Goal: Task Accomplishment & Management: Complete application form

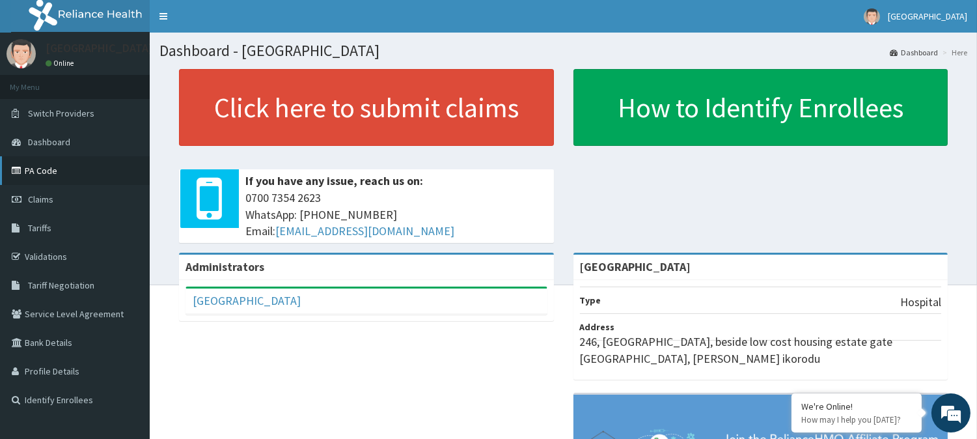
click at [66, 173] on link "PA Code" at bounding box center [75, 170] width 150 height 29
click at [75, 206] on link "Claims" at bounding box center [75, 199] width 150 height 29
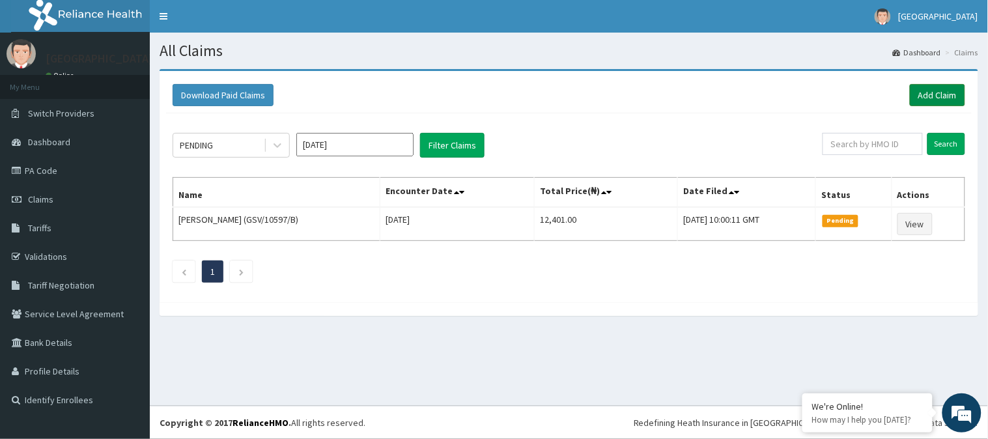
click at [946, 88] on link "Add Claim" at bounding box center [936, 95] width 55 height 22
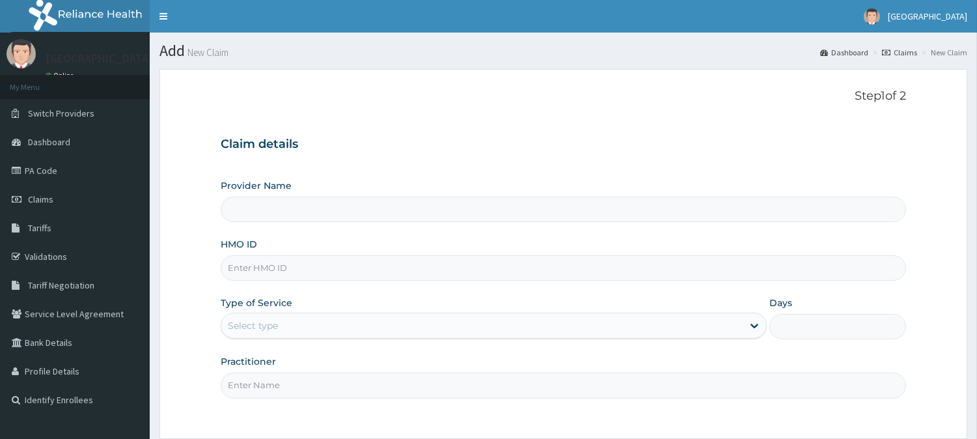
click at [274, 261] on input "HMO ID" at bounding box center [563, 267] width 685 height 25
click at [276, 261] on input "HMO ID" at bounding box center [563, 267] width 685 height 25
paste input "VFI/10039/A"
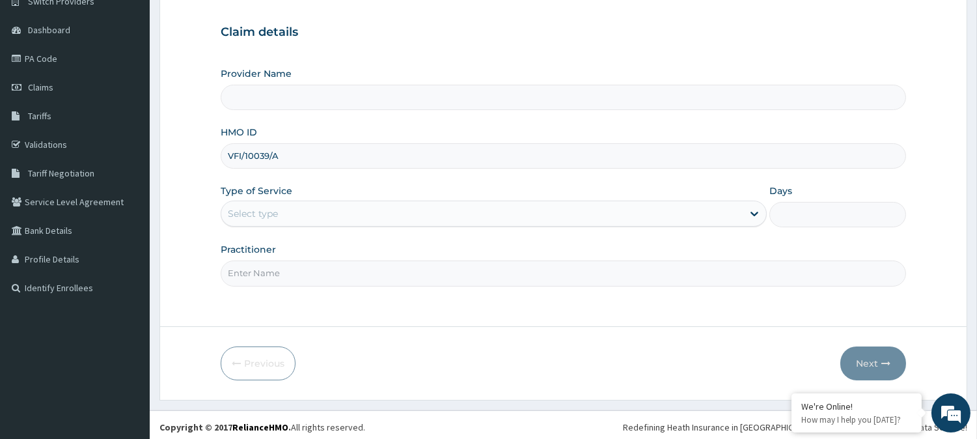
scroll to position [116, 0]
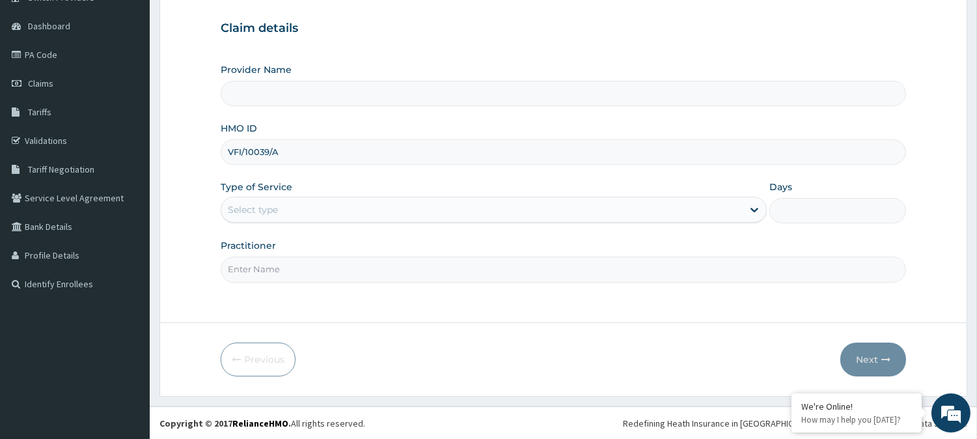
type input "VFI/10039/A"
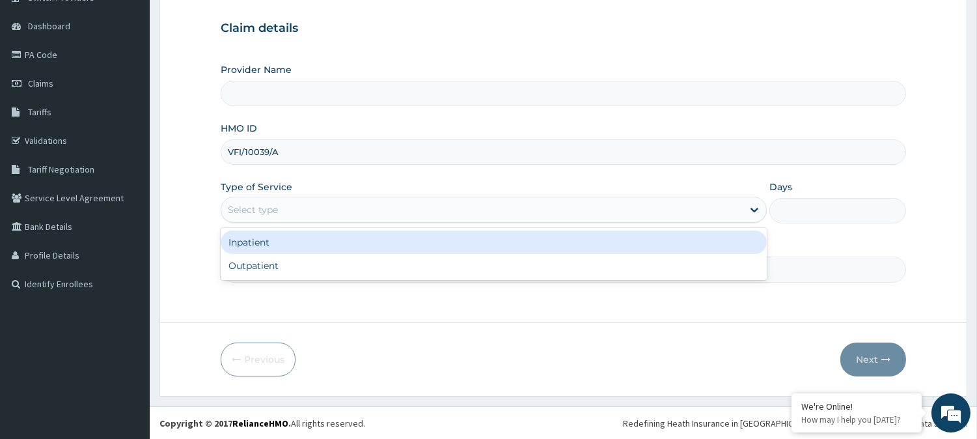
click at [281, 210] on div "Select type" at bounding box center [481, 209] width 521 height 21
type input "[GEOGRAPHIC_DATA]"
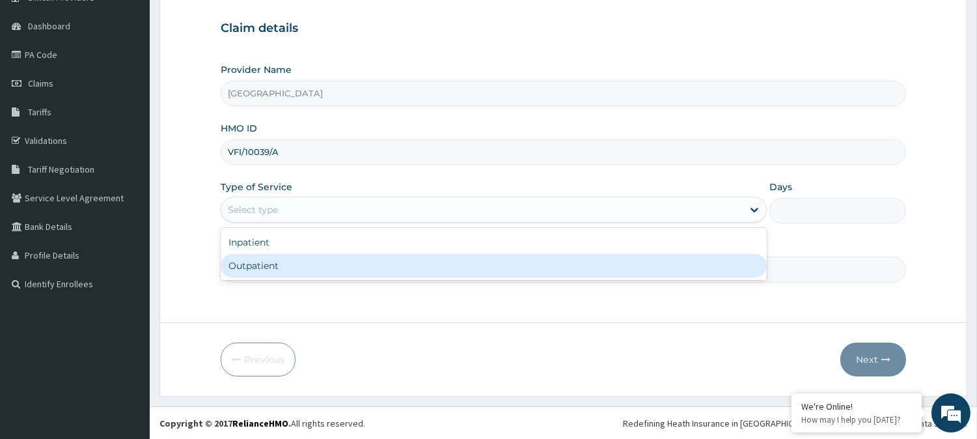
click at [277, 268] on div "Outpatient" at bounding box center [494, 265] width 546 height 23
type input "1"
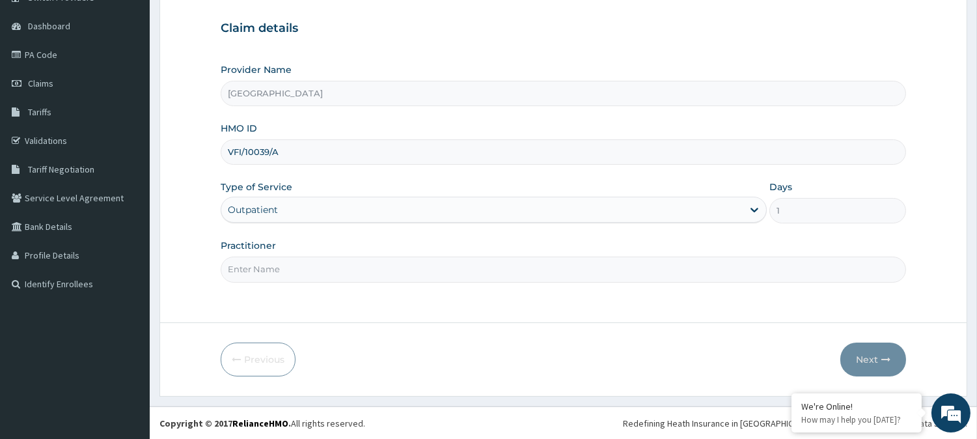
click at [509, 271] on input "Practitioner" at bounding box center [563, 268] width 685 height 25
type input "DR. EMMANUEL"
click at [881, 356] on icon "button" at bounding box center [885, 359] width 9 height 9
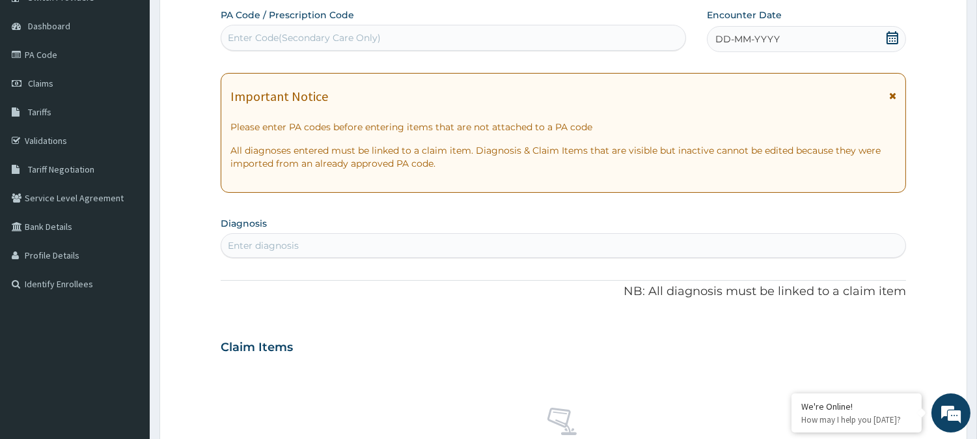
click at [886, 31] on icon at bounding box center [892, 37] width 13 height 13
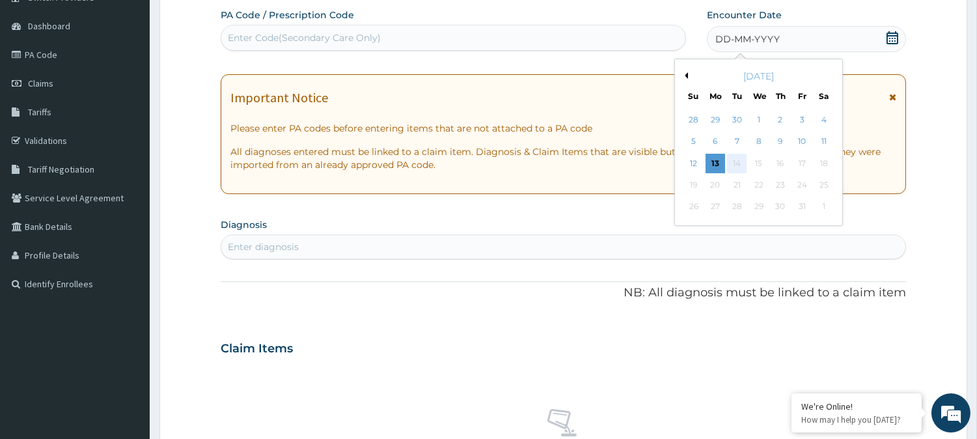
scroll to position [0, 0]
click at [716, 156] on div "13" at bounding box center [716, 164] width 20 height 20
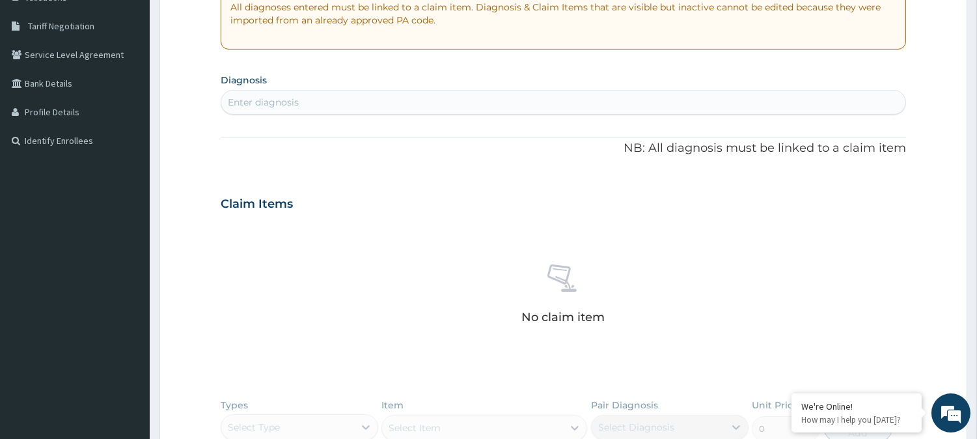
scroll to position [261, 0]
click at [285, 105] on div "Enter diagnosis" at bounding box center [263, 100] width 71 height 13
click at [290, 104] on div "Enter diagnosis" at bounding box center [263, 100] width 71 height 13
type input "UPPER"
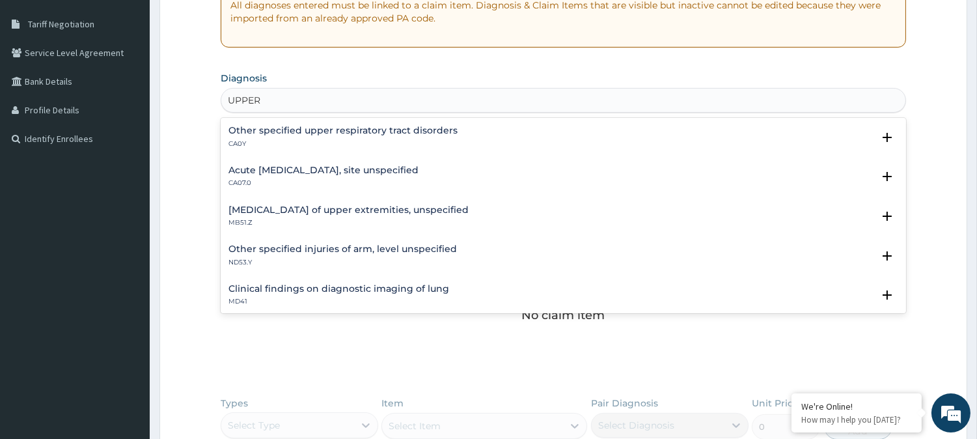
click at [300, 173] on h4 "Acute upper respiratory infection, site unspecified" at bounding box center [323, 170] width 190 height 10
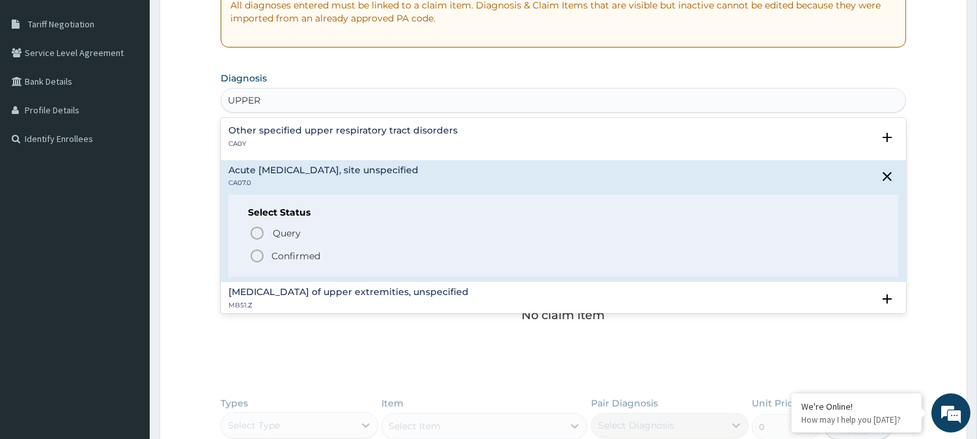
click at [263, 261] on icon "status option filled" at bounding box center [257, 256] width 16 height 16
click at [265, 259] on div "No claim item" at bounding box center [563, 294] width 685 height 150
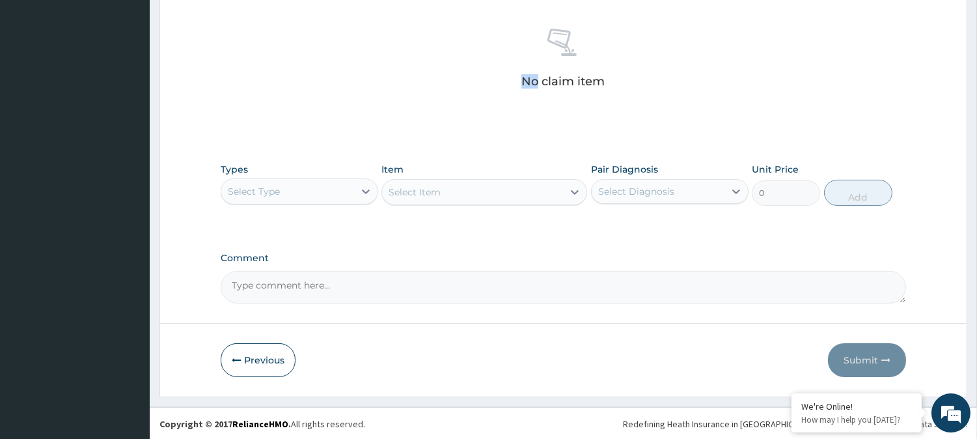
scroll to position [499, 0]
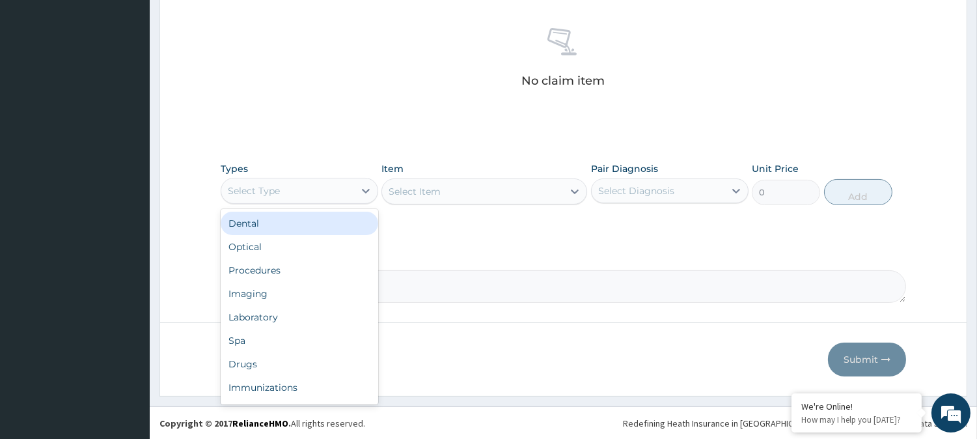
click at [309, 193] on div "Select Type" at bounding box center [287, 190] width 133 height 21
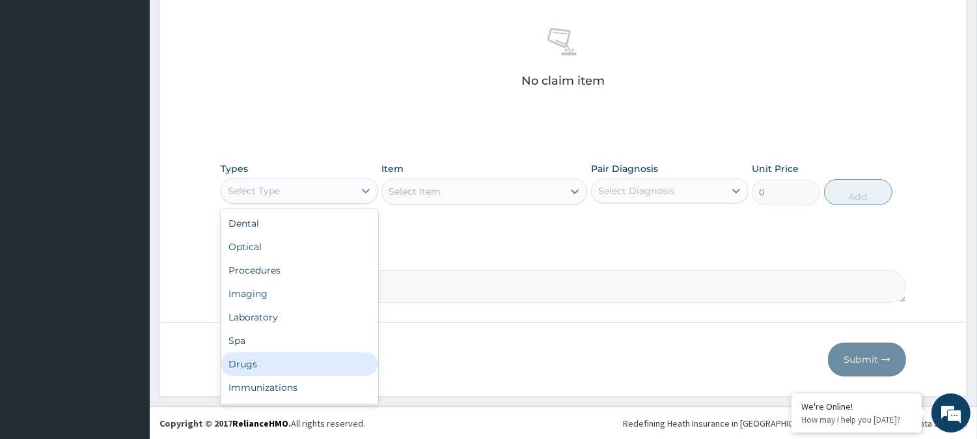
click at [258, 358] on div "Drugs" at bounding box center [300, 363] width 158 height 23
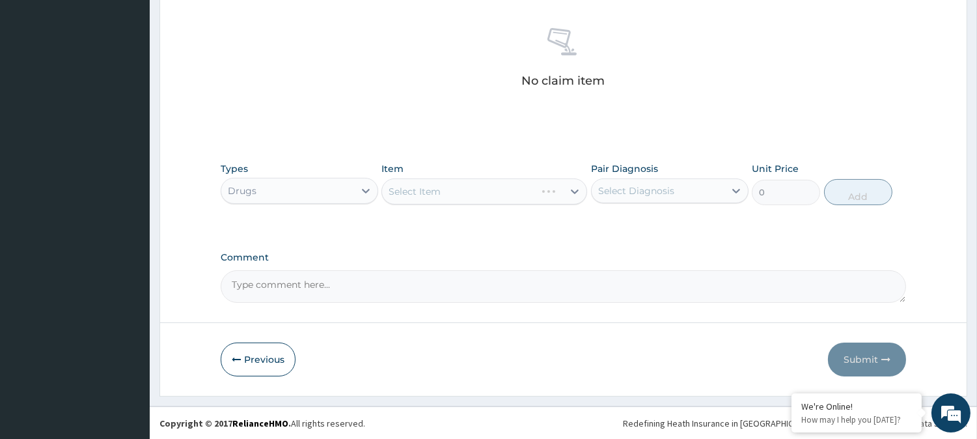
click at [426, 198] on div "Select Item" at bounding box center [484, 191] width 206 height 26
click at [451, 186] on div "Select Item" at bounding box center [484, 191] width 206 height 26
click at [454, 195] on div "Select Item" at bounding box center [484, 191] width 206 height 26
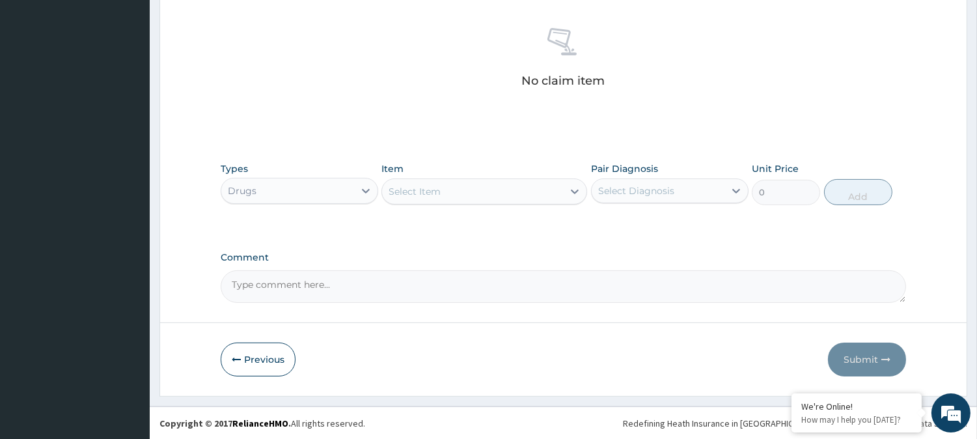
click at [471, 186] on div "Select Item" at bounding box center [472, 191] width 181 height 21
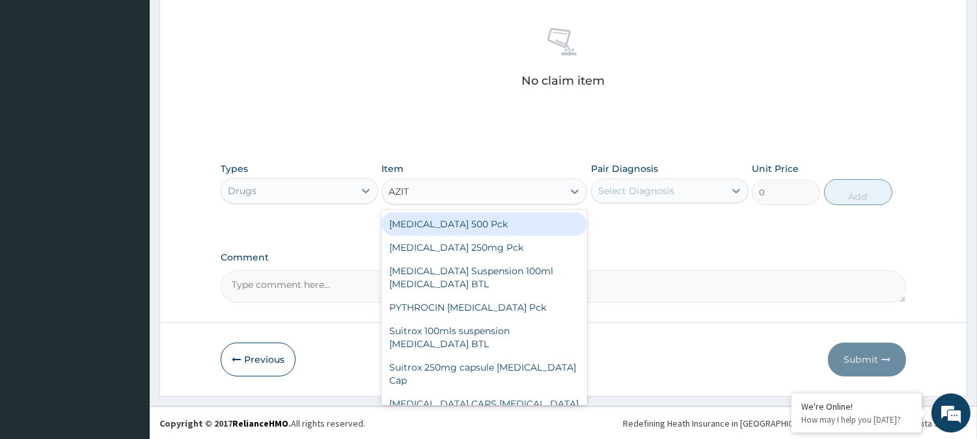
type input "AZITH"
click at [441, 229] on div "AZITHROMYCIN 500 Pck" at bounding box center [484, 223] width 206 height 23
type input "149.5"
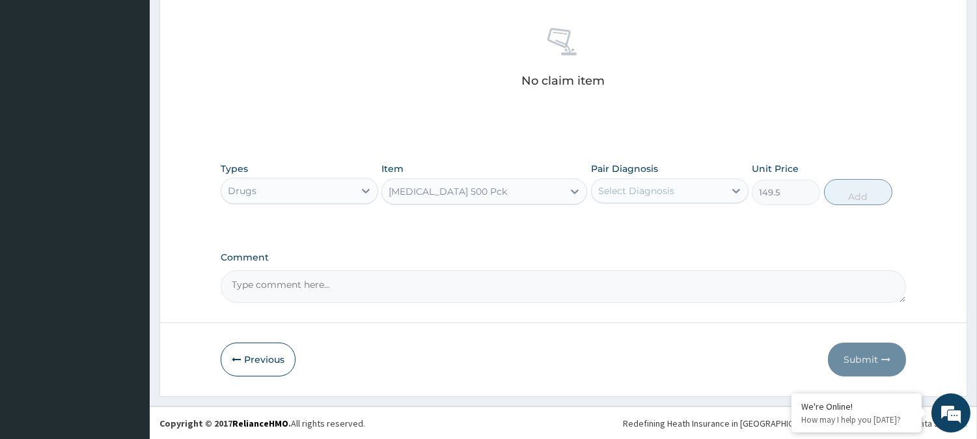
click at [453, 194] on div "AZITHROMYCIN 500 Pck" at bounding box center [448, 191] width 118 height 13
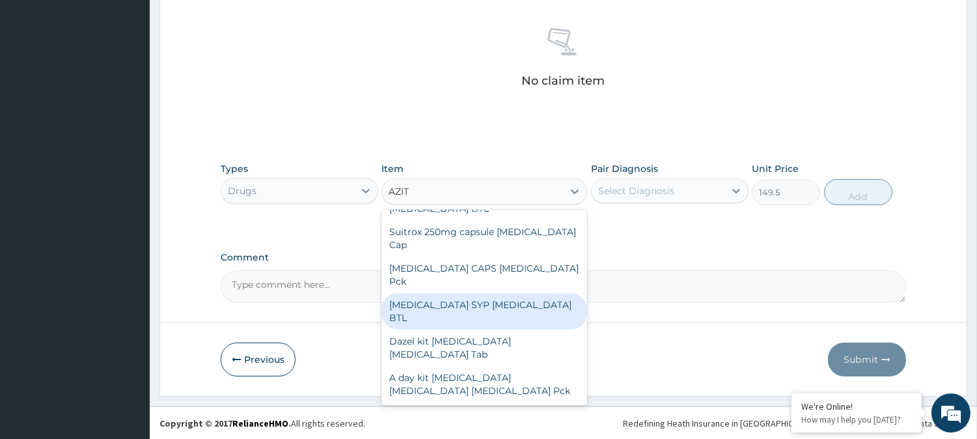
scroll to position [96, 0]
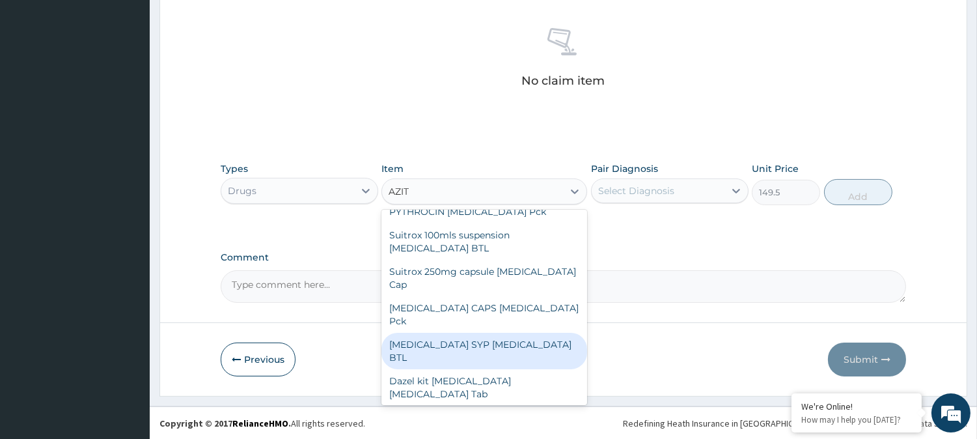
type input "AZITH"
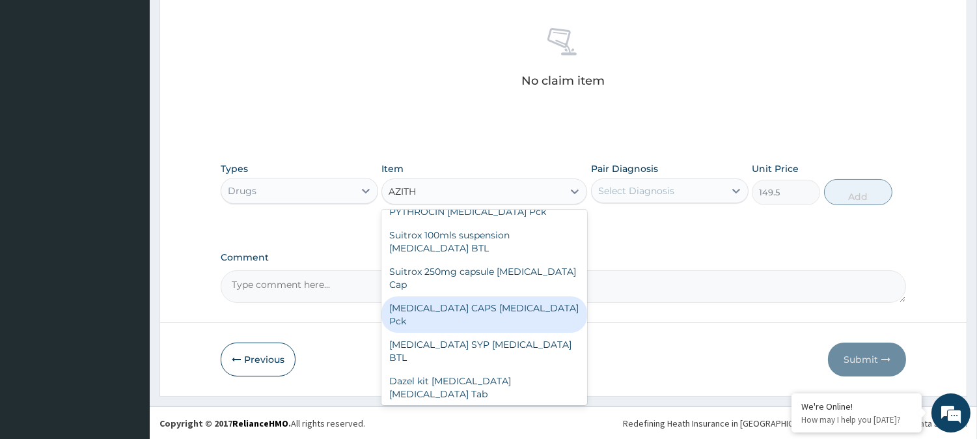
click at [477, 311] on div "ZITHROMAX CAPS Azithromycin Pck" at bounding box center [484, 314] width 206 height 36
type input "230"
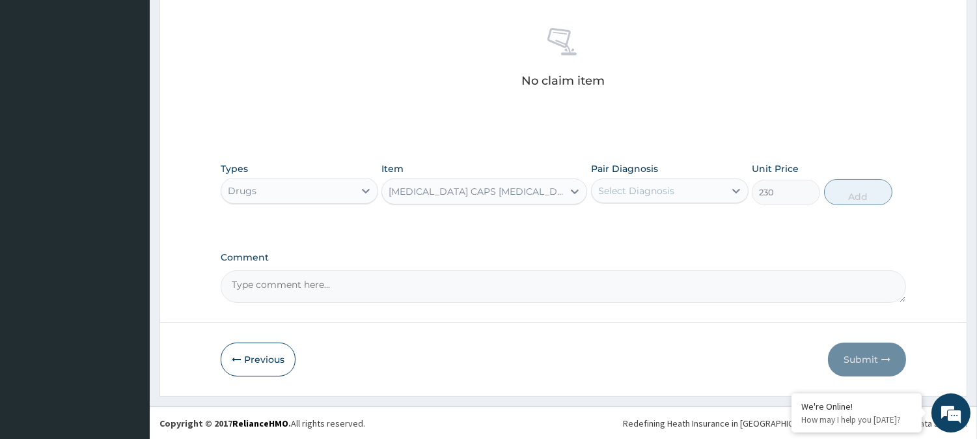
click at [615, 186] on div "Select Diagnosis" at bounding box center [636, 190] width 76 height 13
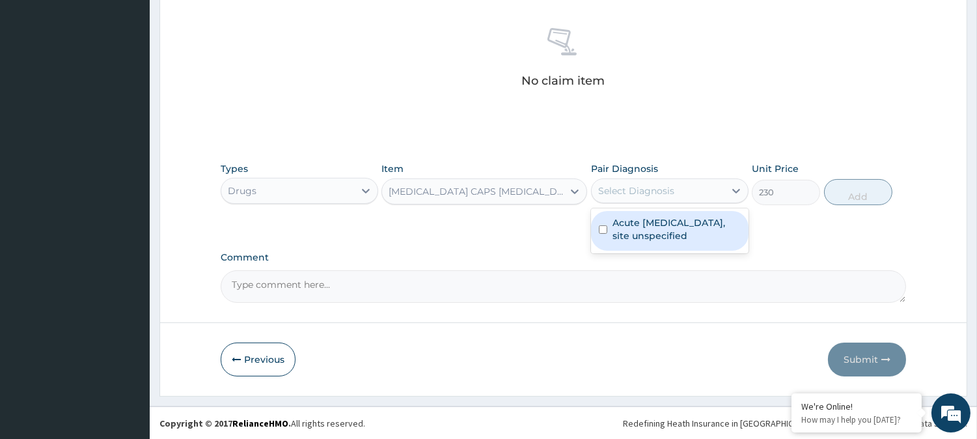
click at [622, 226] on label "Acute upper respiratory infection, site unspecified" at bounding box center [677, 229] width 128 height 26
checkbox input "true"
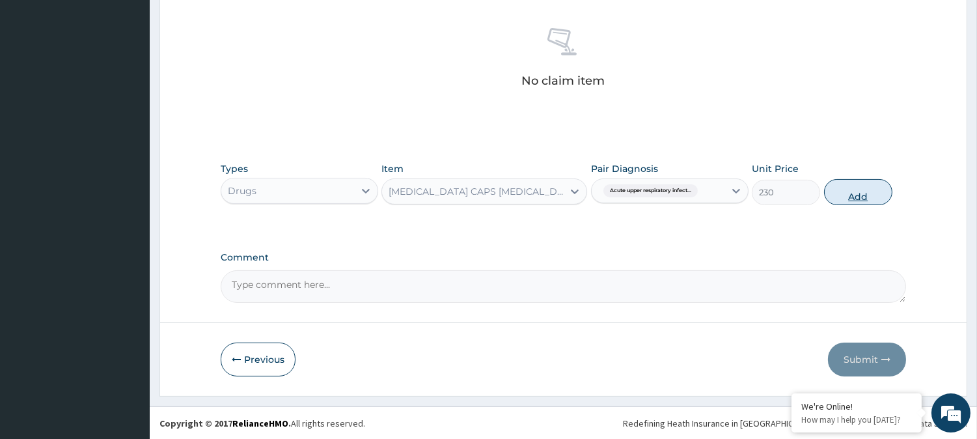
click at [851, 191] on button "Add" at bounding box center [858, 192] width 68 height 26
type input "0"
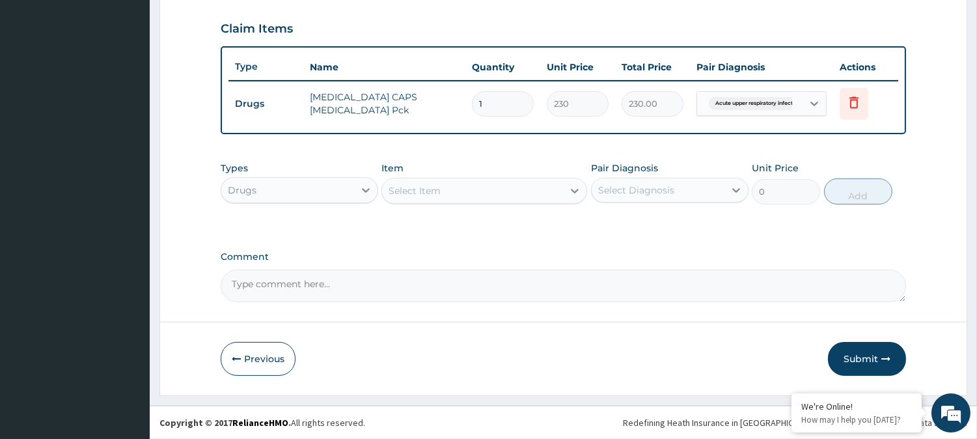
scroll to position [437, 0]
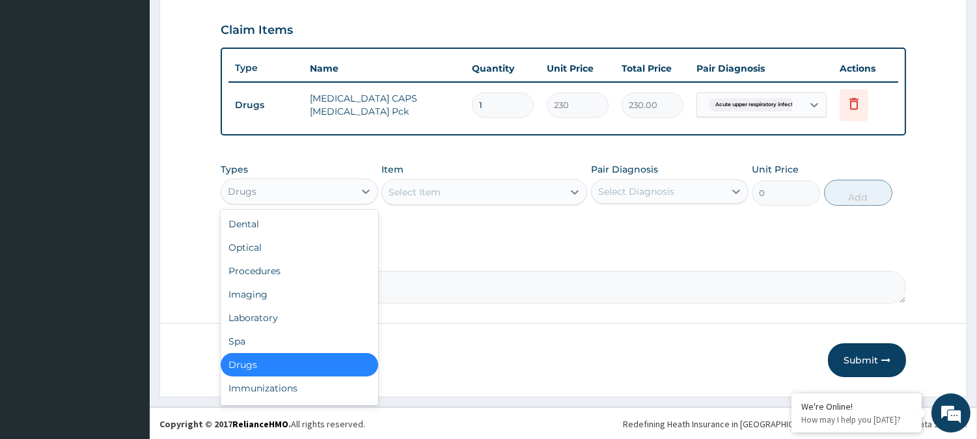
click at [288, 191] on div "Drugs" at bounding box center [287, 191] width 133 height 21
click at [399, 189] on div "Select Item" at bounding box center [415, 192] width 52 height 13
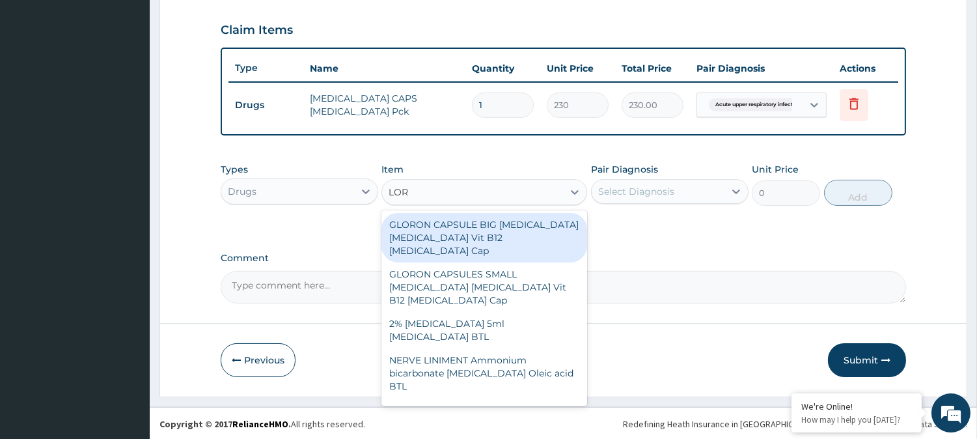
type input "LORA"
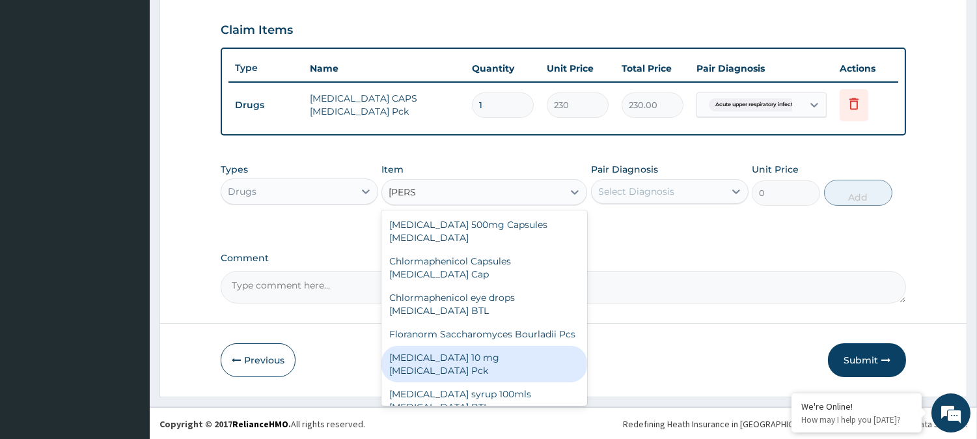
click at [495, 361] on div "LORATADINE 10 mg Loratadine Pck" at bounding box center [484, 364] width 206 height 36
type input "805"
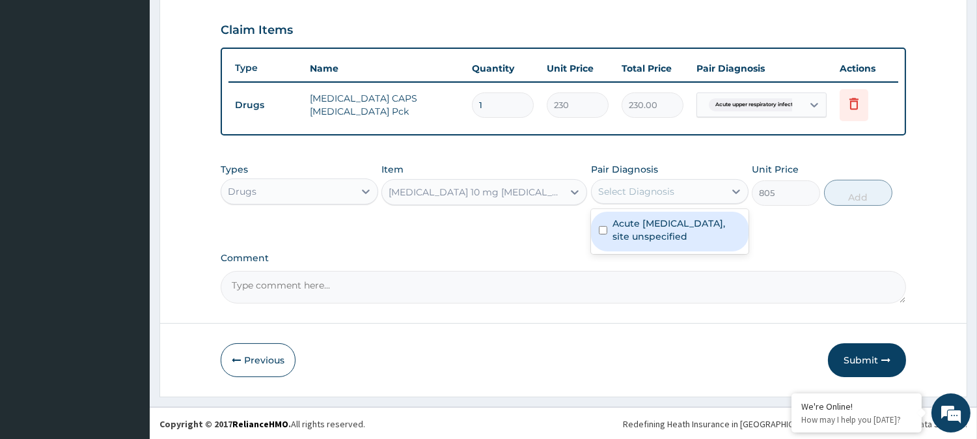
click at [659, 194] on div "Select Diagnosis" at bounding box center [636, 191] width 76 height 13
click at [639, 220] on label "Acute upper respiratory infection, site unspecified" at bounding box center [677, 230] width 128 height 26
checkbox input "true"
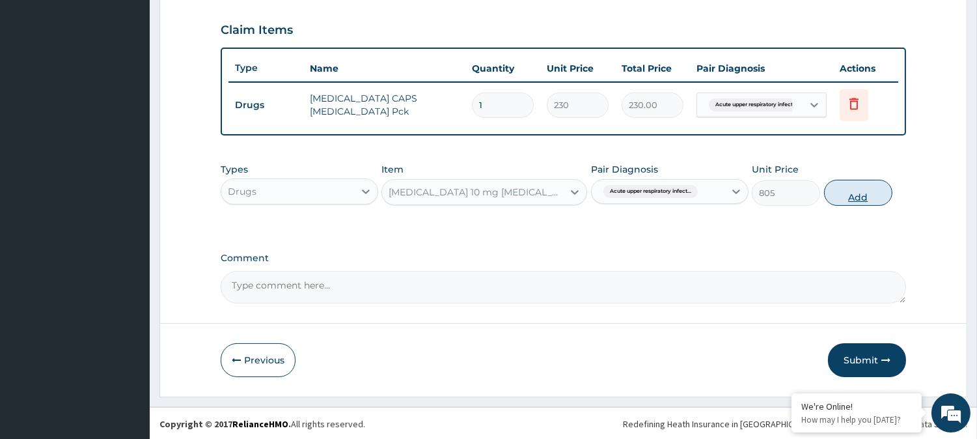
click at [853, 186] on button "Add" at bounding box center [858, 193] width 68 height 26
type input "0"
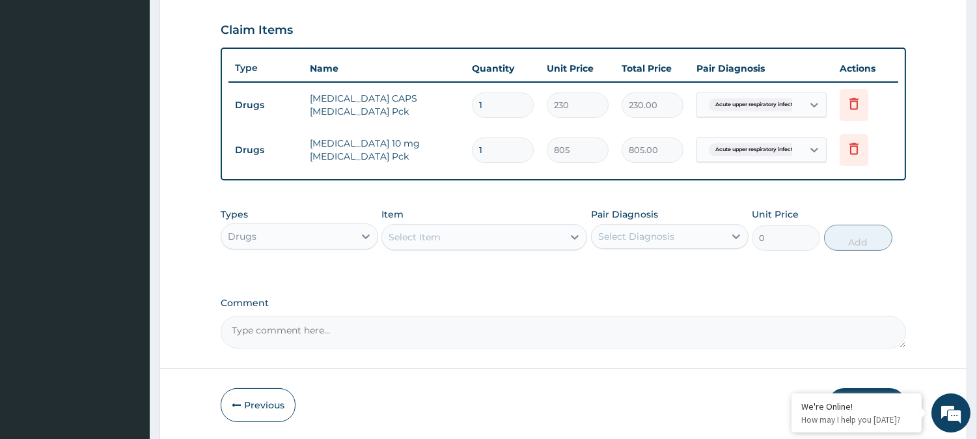
click at [471, 232] on div "Select Item" at bounding box center [472, 237] width 181 height 21
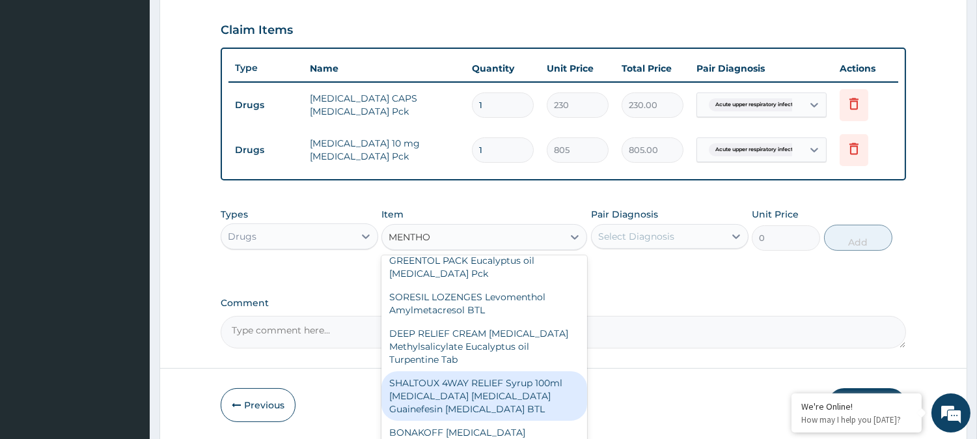
scroll to position [0, 0]
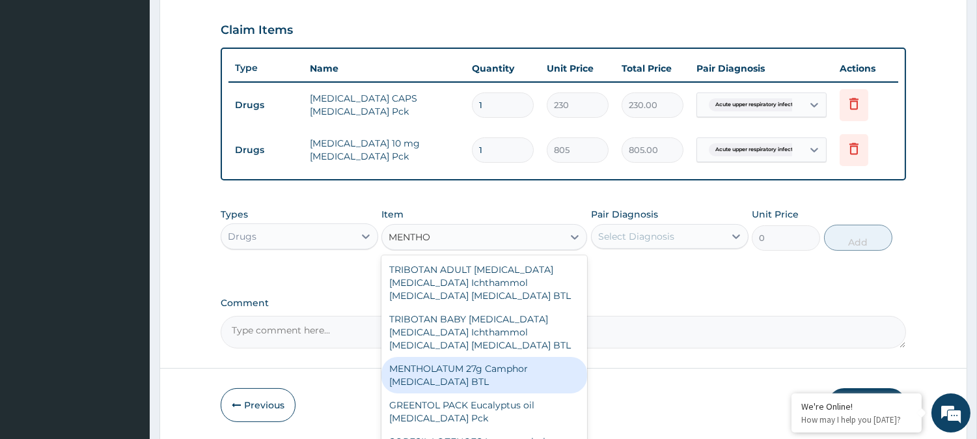
type input "MENTHOD"
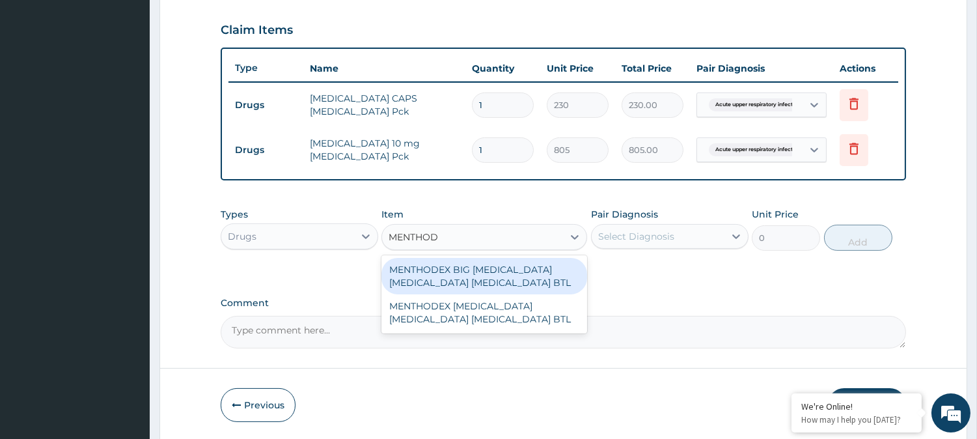
click at [522, 279] on div "MENTHODEX BIG Ammonium Chloride Menthol Sodium citrate BTL" at bounding box center [484, 276] width 206 height 36
type input "1897.5"
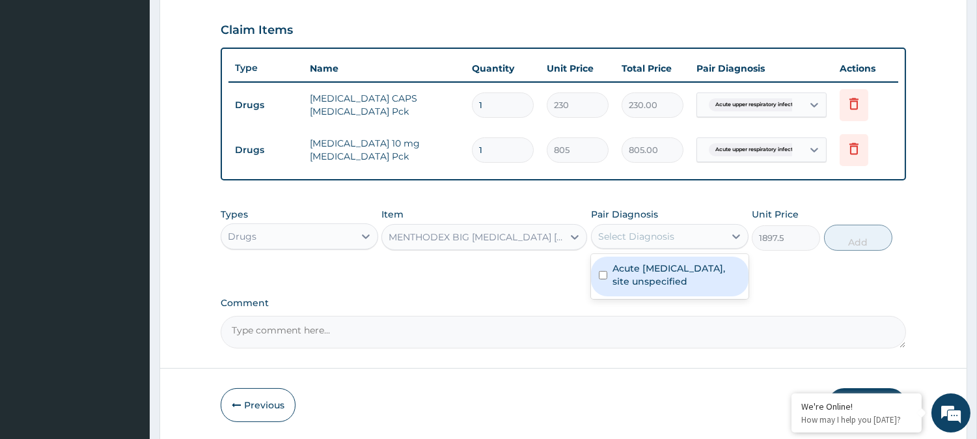
click at [664, 231] on div "Select Diagnosis" at bounding box center [636, 236] width 76 height 13
click at [661, 269] on label "Acute upper respiratory infection, site unspecified" at bounding box center [677, 275] width 128 height 26
checkbox input "true"
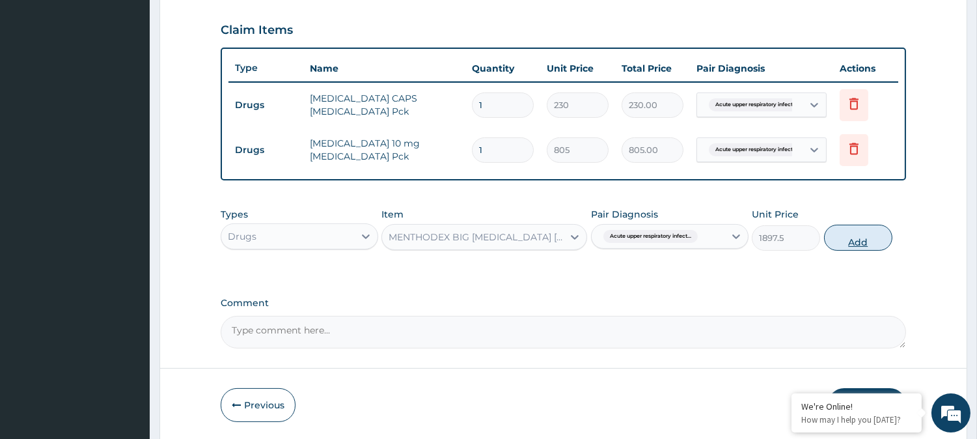
click at [863, 241] on button "Add" at bounding box center [858, 238] width 68 height 26
type input "0"
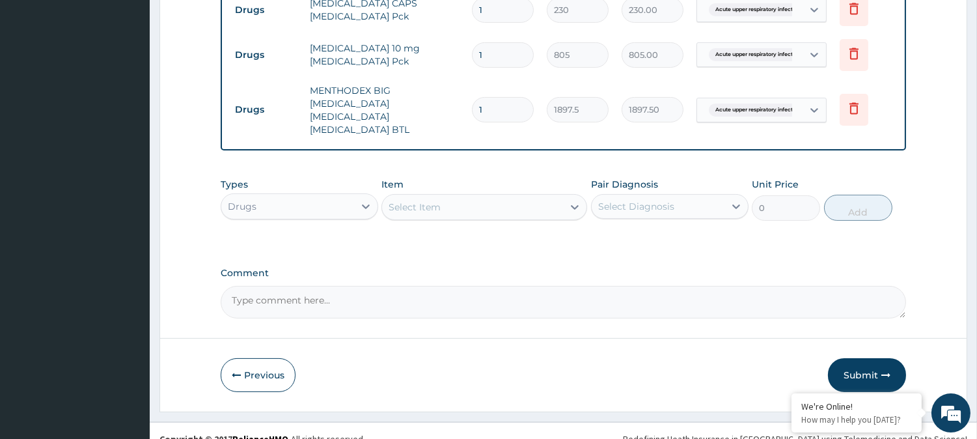
scroll to position [534, 0]
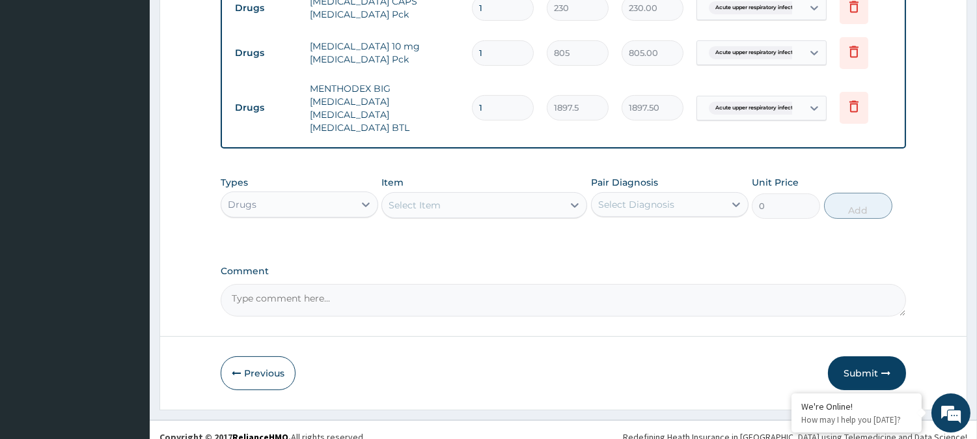
click at [415, 199] on div "Select Item" at bounding box center [415, 205] width 52 height 13
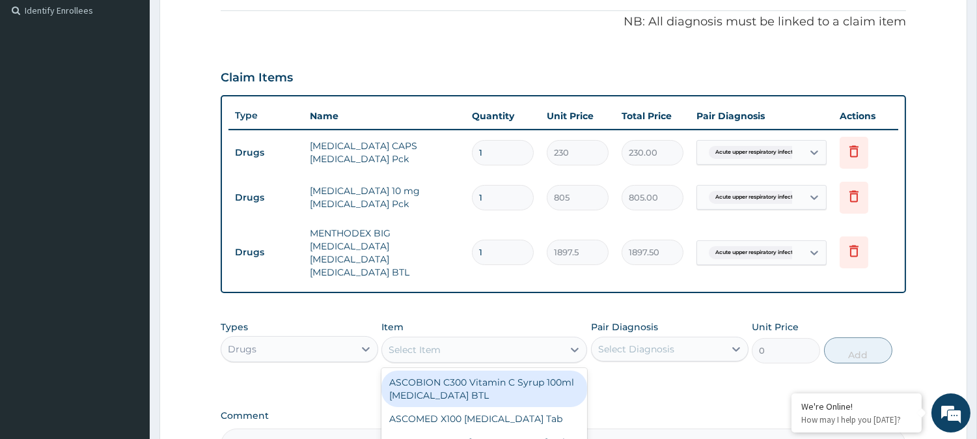
scroll to position [389, 0]
type input "VIT"
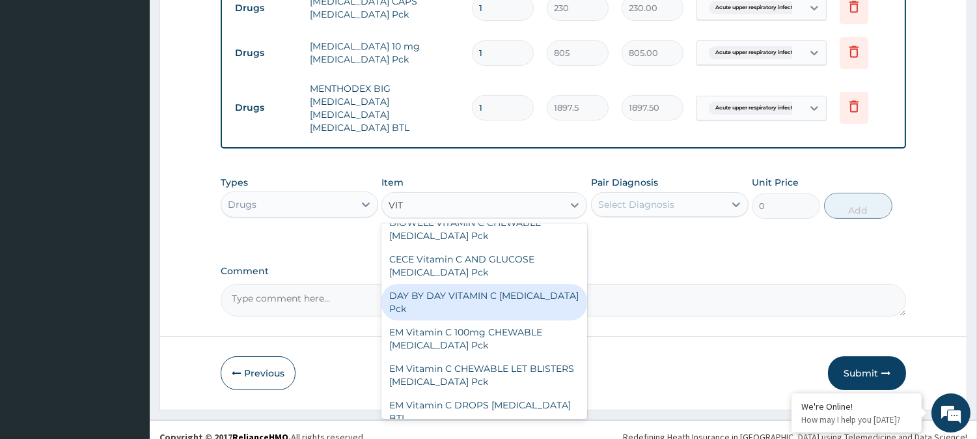
scroll to position [145, 0]
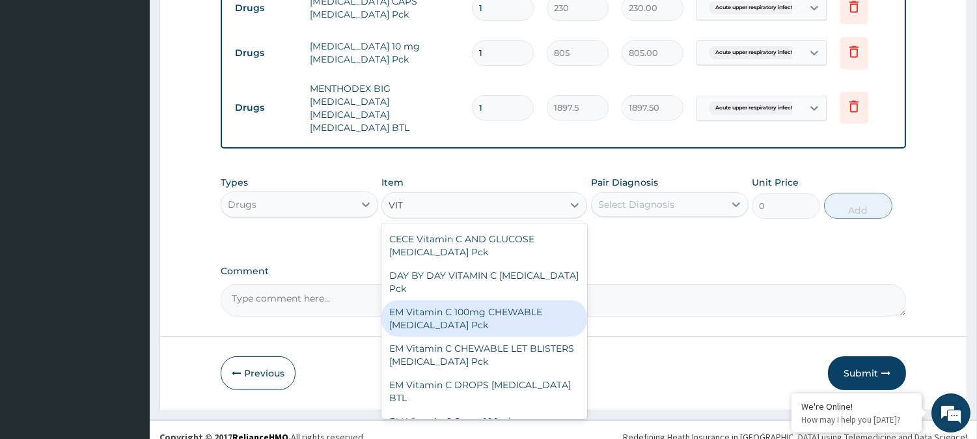
click at [516, 301] on div "EM Vitamin C 100mg CHEWABLE Ascorbic Acid Pck" at bounding box center [484, 318] width 206 height 36
type input "442.75"
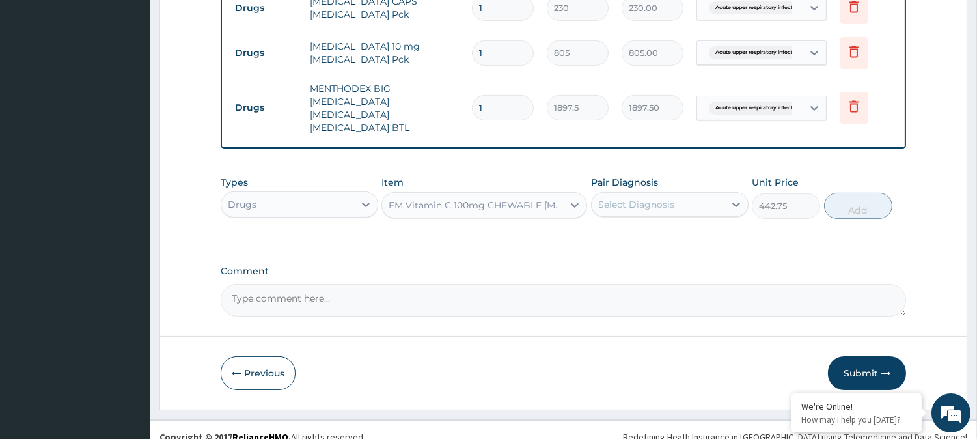
click at [607, 198] on div "Select Diagnosis" at bounding box center [636, 204] width 76 height 13
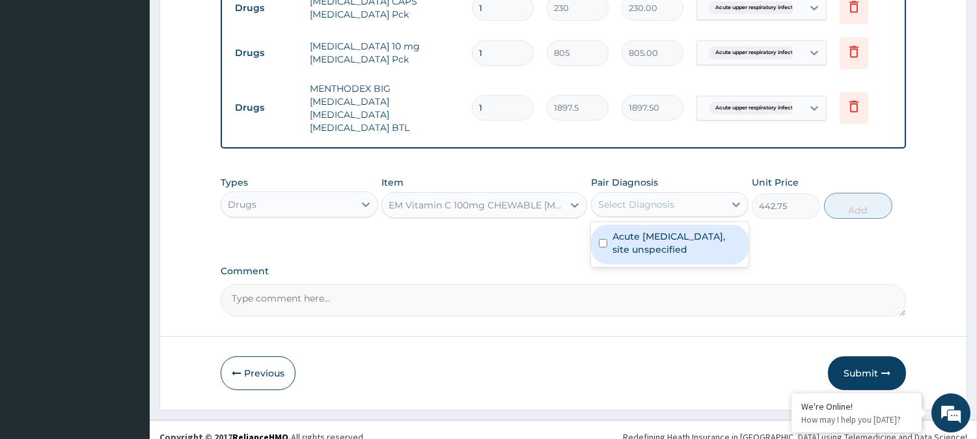
click at [627, 230] on label "Acute upper respiratory infection, site unspecified" at bounding box center [677, 243] width 128 height 26
checkbox input "true"
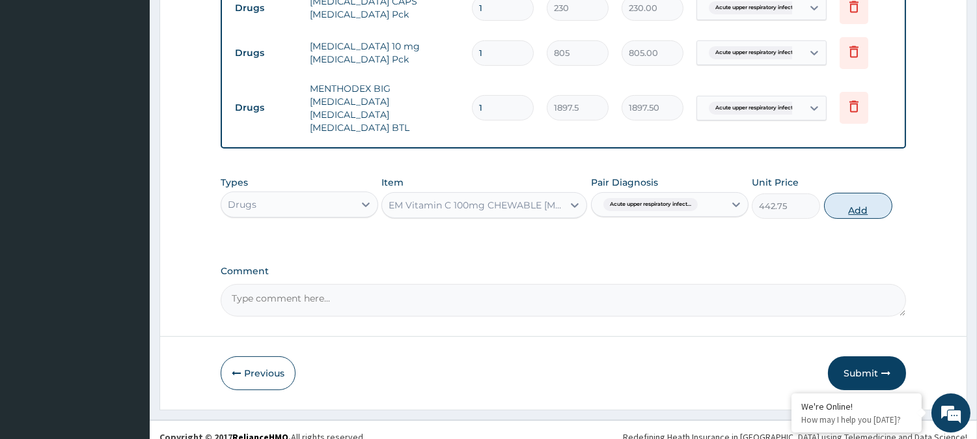
click at [851, 193] on button "Add" at bounding box center [858, 206] width 68 height 26
type input "0"
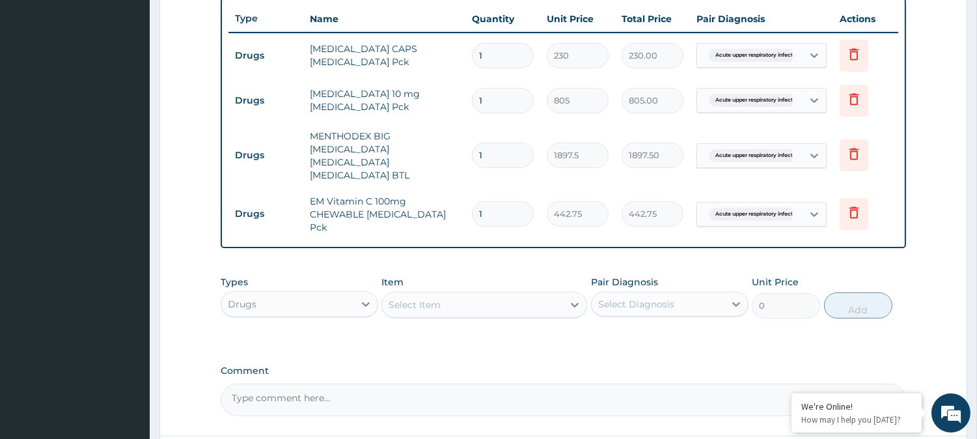
scroll to position [461, 0]
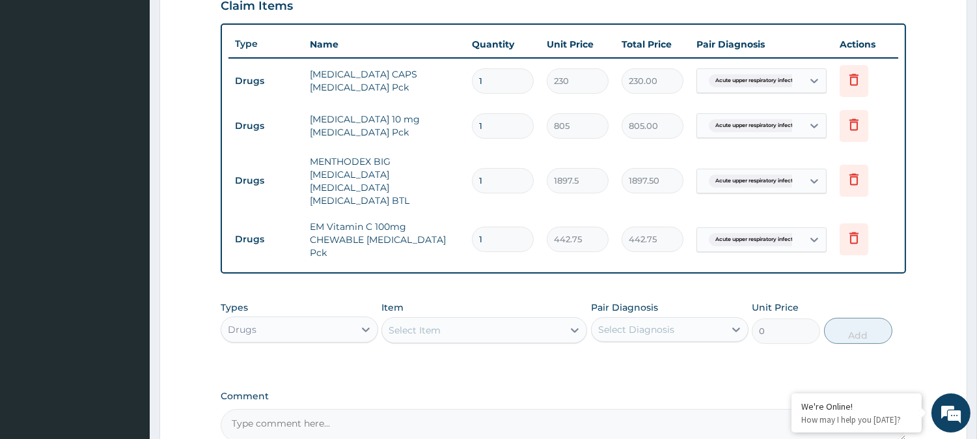
drag, startPoint x: 525, startPoint y: 72, endPoint x: 423, endPoint y: 103, distance: 106.1
click at [423, 103] on tbody "Drugs ZITHROMAX CAPS Azithromycin Pck 1 230 230.00 Acute upper respiratory infe…" at bounding box center [563, 162] width 670 height 208
type input "5"
type input "1150.00"
type input "5"
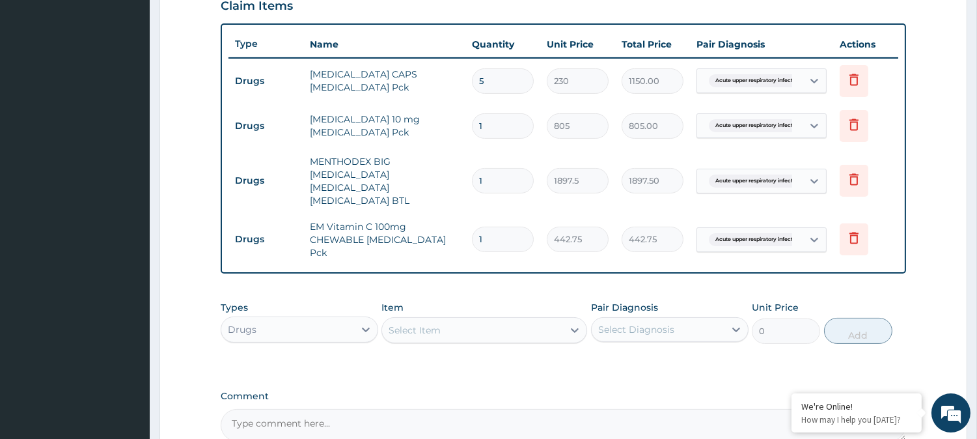
click at [439, 104] on tr "Drugs LORATADINE 10 mg Loratadine Pck 1 805 805.00 Acute upper respiratory infe…" at bounding box center [563, 126] width 670 height 45
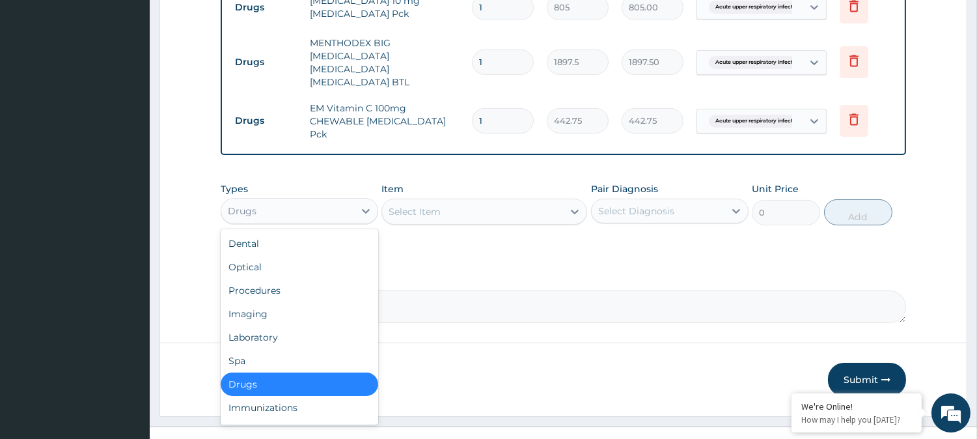
click at [288, 200] on div "Drugs" at bounding box center [287, 210] width 133 height 21
click at [275, 279] on div "Procedures" at bounding box center [300, 290] width 158 height 23
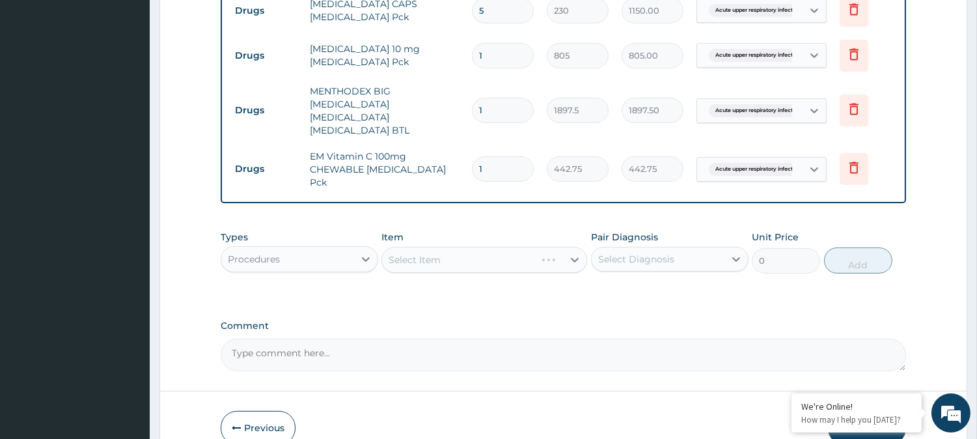
scroll to position [506, 0]
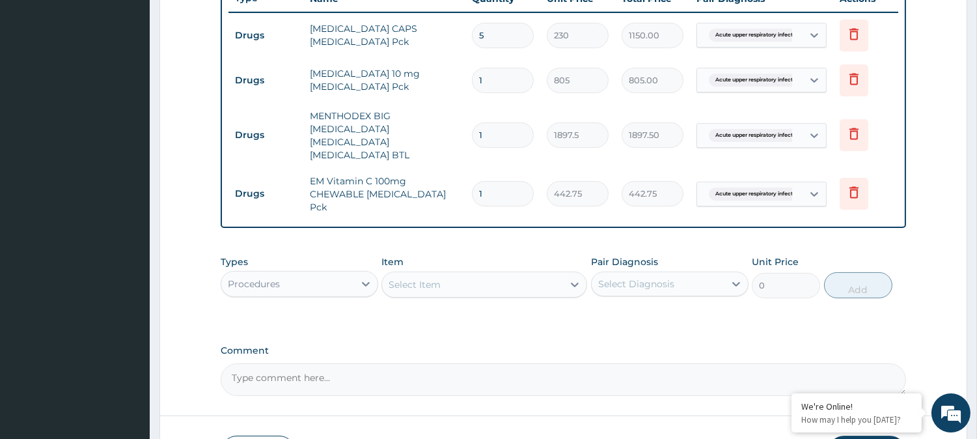
drag, startPoint x: 411, startPoint y: 255, endPoint x: 411, endPoint y: 230, distance: 24.1
click at [411, 255] on div "Item Select Item" at bounding box center [484, 276] width 206 height 43
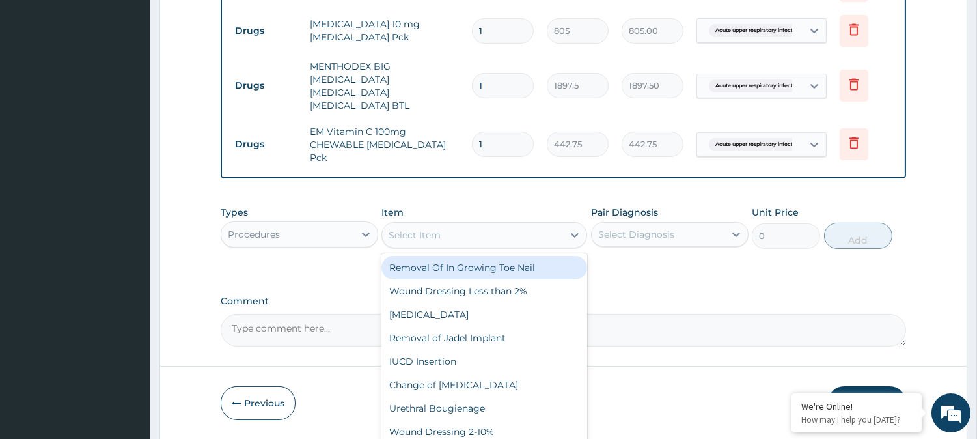
scroll to position [579, 0]
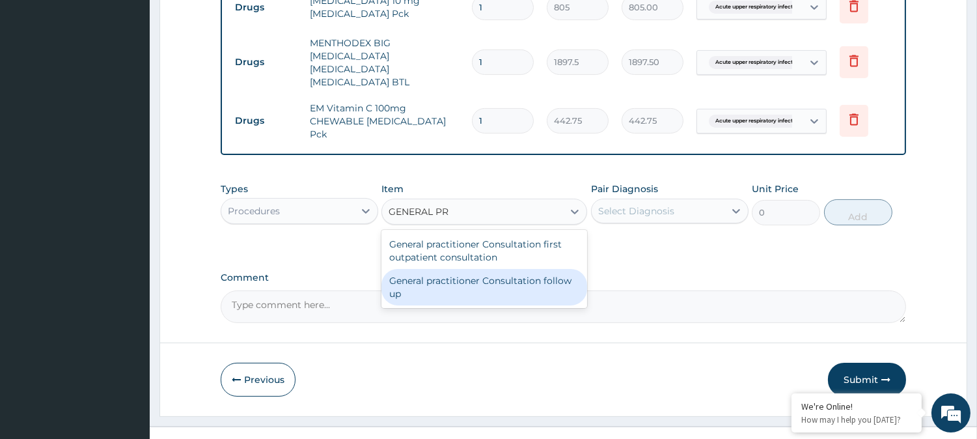
type input "GENERAL PR"
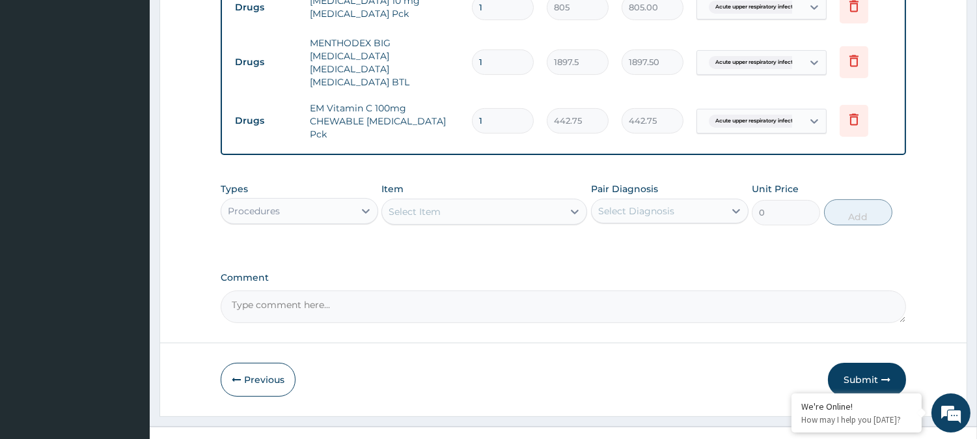
click at [480, 290] on textarea "Comment" at bounding box center [563, 306] width 685 height 33
drag, startPoint x: 482, startPoint y: 271, endPoint x: 452, endPoint y: 184, distance: 91.4
click at [441, 201] on div "Select Item" at bounding box center [472, 211] width 181 height 21
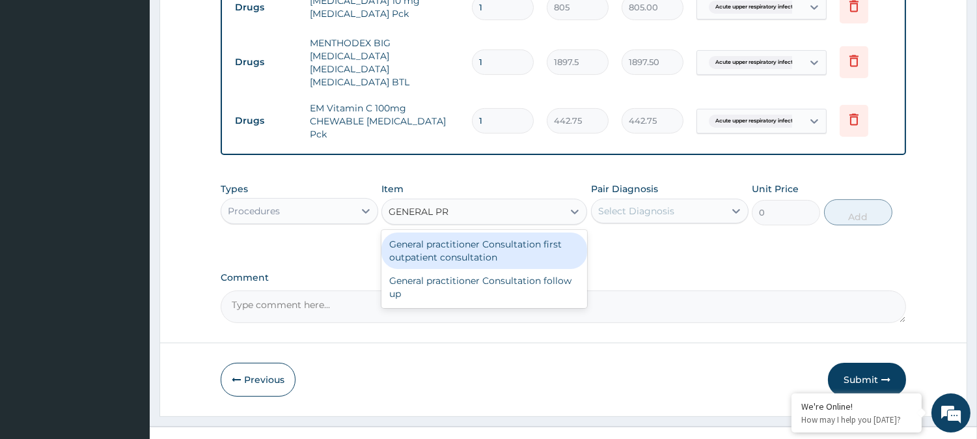
type input "GENERAL PRA"
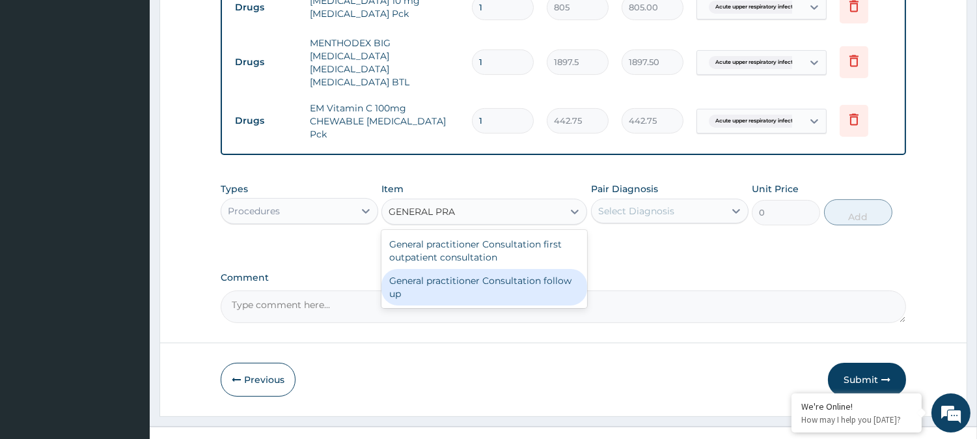
click at [454, 274] on div "General practitioner Consultation follow up" at bounding box center [484, 287] width 206 height 36
type input "2500"
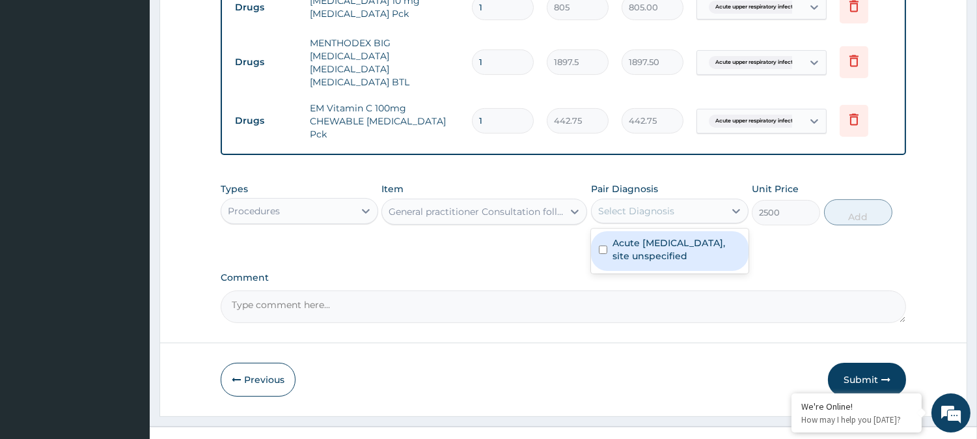
click at [627, 204] on div "Select Diagnosis" at bounding box center [636, 210] width 76 height 13
click at [634, 236] on label "Acute upper respiratory infection, site unspecified" at bounding box center [677, 249] width 128 height 26
checkbox input "true"
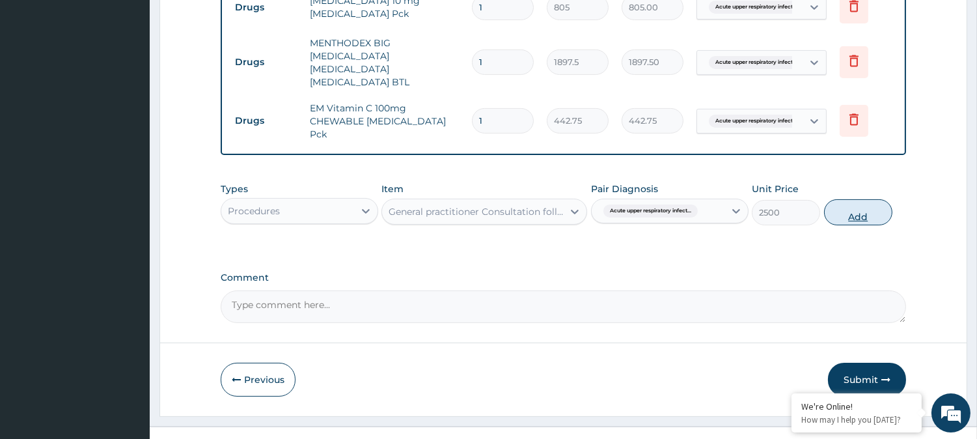
click at [855, 199] on button "Add" at bounding box center [858, 212] width 68 height 26
type input "0"
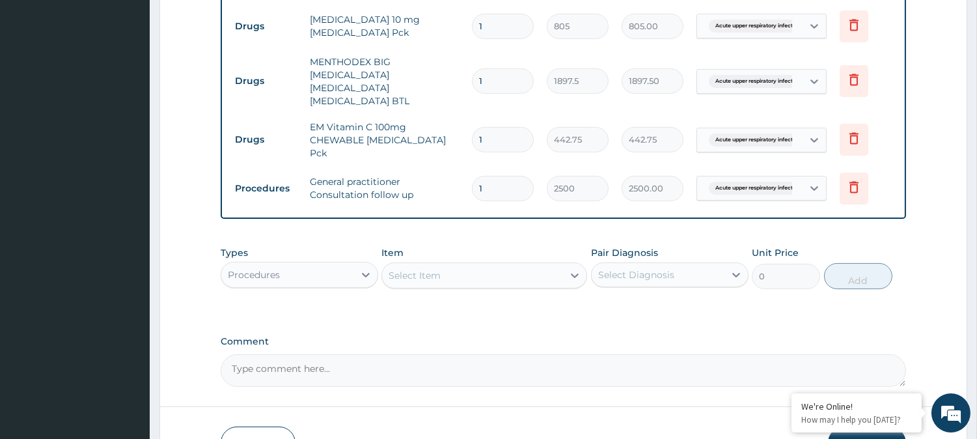
scroll to position [625, 0]
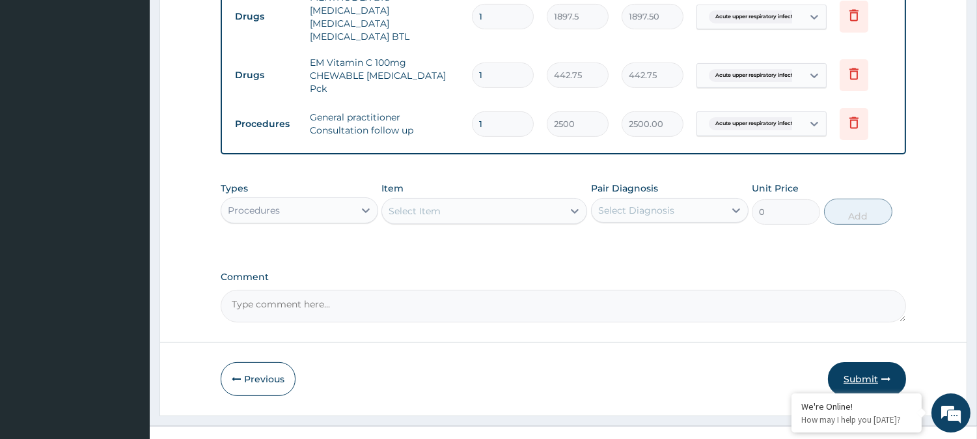
click at [866, 362] on button "Submit" at bounding box center [867, 379] width 78 height 34
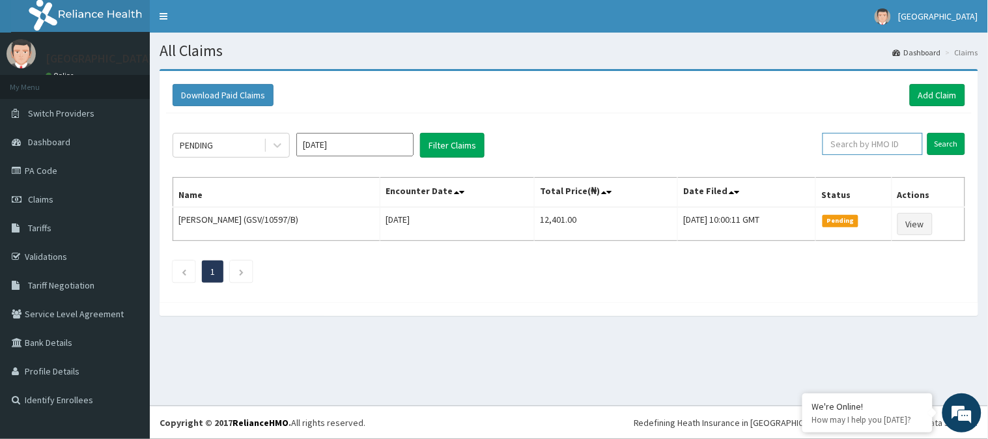
drag, startPoint x: 844, startPoint y: 147, endPoint x: 859, endPoint y: 144, distance: 15.3
click at [854, 144] on input "text" at bounding box center [872, 144] width 100 height 22
paste input "VFI/10039/A"
type input "VFI/10039/A"
click at [946, 143] on input "Search" at bounding box center [946, 144] width 38 height 22
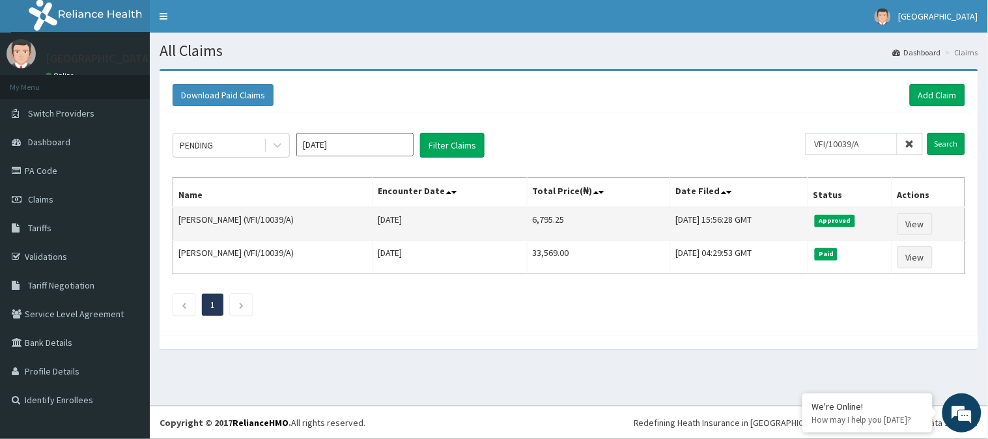
drag, startPoint x: 517, startPoint y: 222, endPoint x: 591, endPoint y: 234, distance: 75.2
click at [591, 234] on tr "[PERSON_NAME] (VFI/10039/A) [DATE] 6,795.25 [DATE] 15:56:28 GMT Approved View" at bounding box center [569, 224] width 792 height 34
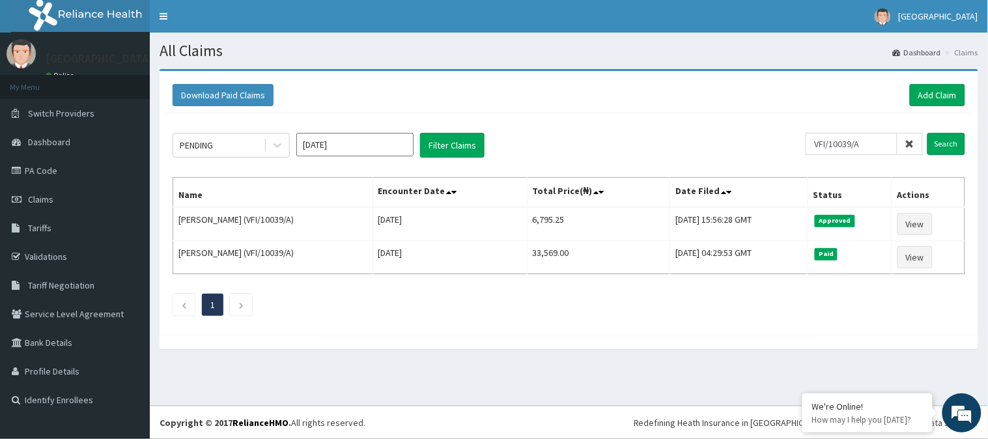
copy tr "6,795.25"
